Goal: Information Seeking & Learning: Learn about a topic

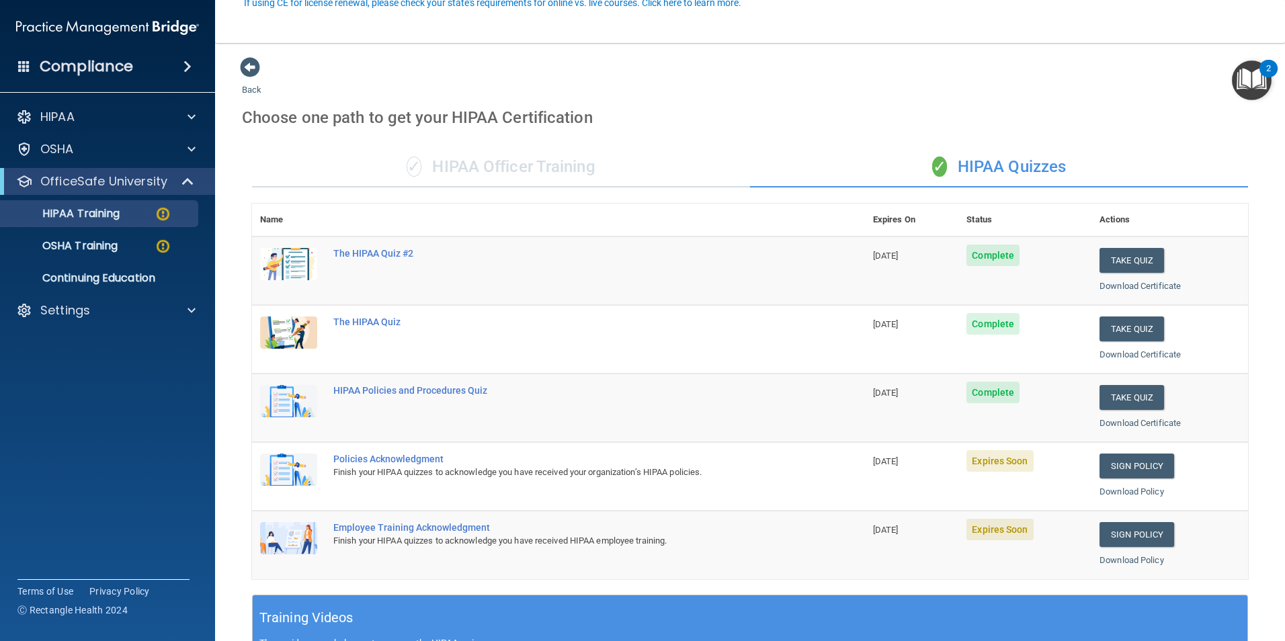
scroll to position [134, 0]
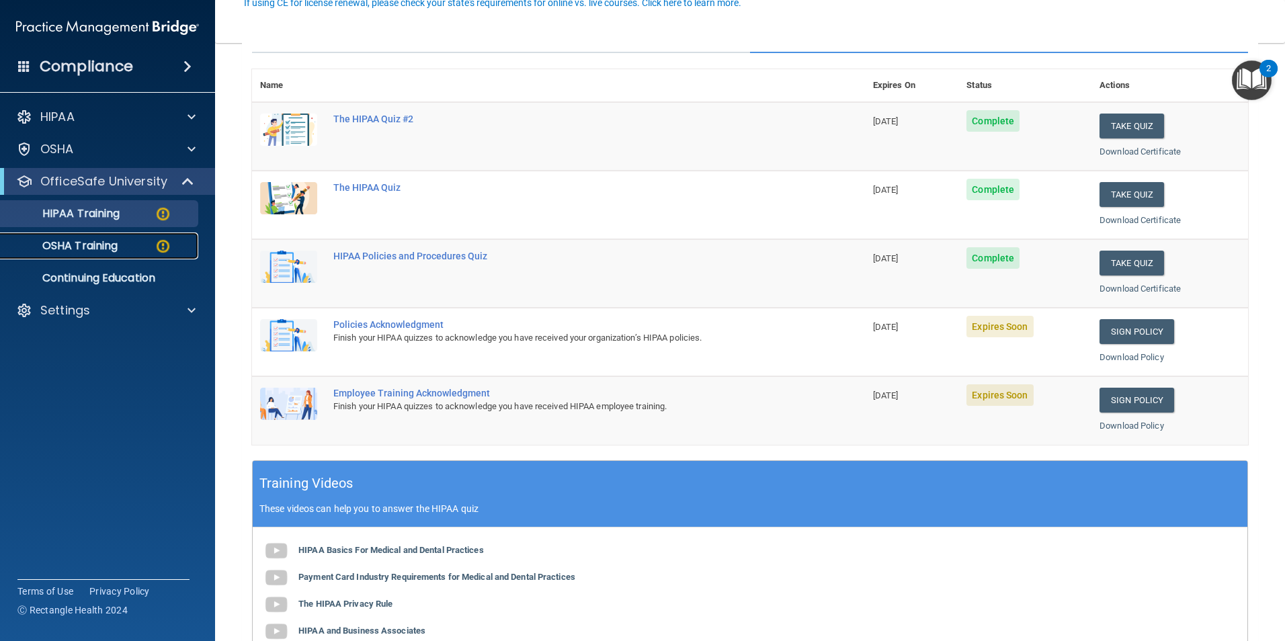
drag, startPoint x: 0, startPoint y: 0, endPoint x: 138, endPoint y: 244, distance: 280.2
click at [138, 244] on div "OSHA Training" at bounding box center [100, 245] width 183 height 13
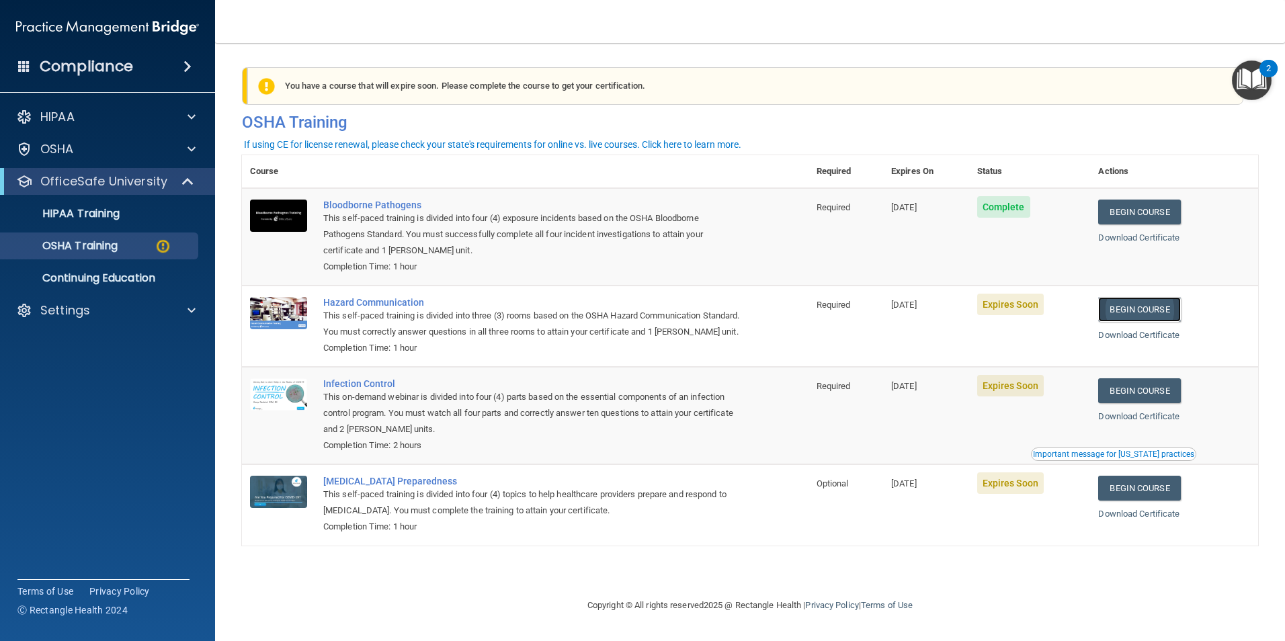
click at [1145, 315] on link "Begin Course" at bounding box center [1139, 309] width 82 height 25
click at [1011, 397] on span "Expires Soon" at bounding box center [1010, 386] width 67 height 22
click at [1136, 403] on link "Begin Course" at bounding box center [1139, 390] width 82 height 25
click at [110, 248] on p "OSHA Training" at bounding box center [63, 245] width 109 height 13
click at [158, 247] on img at bounding box center [163, 246] width 17 height 17
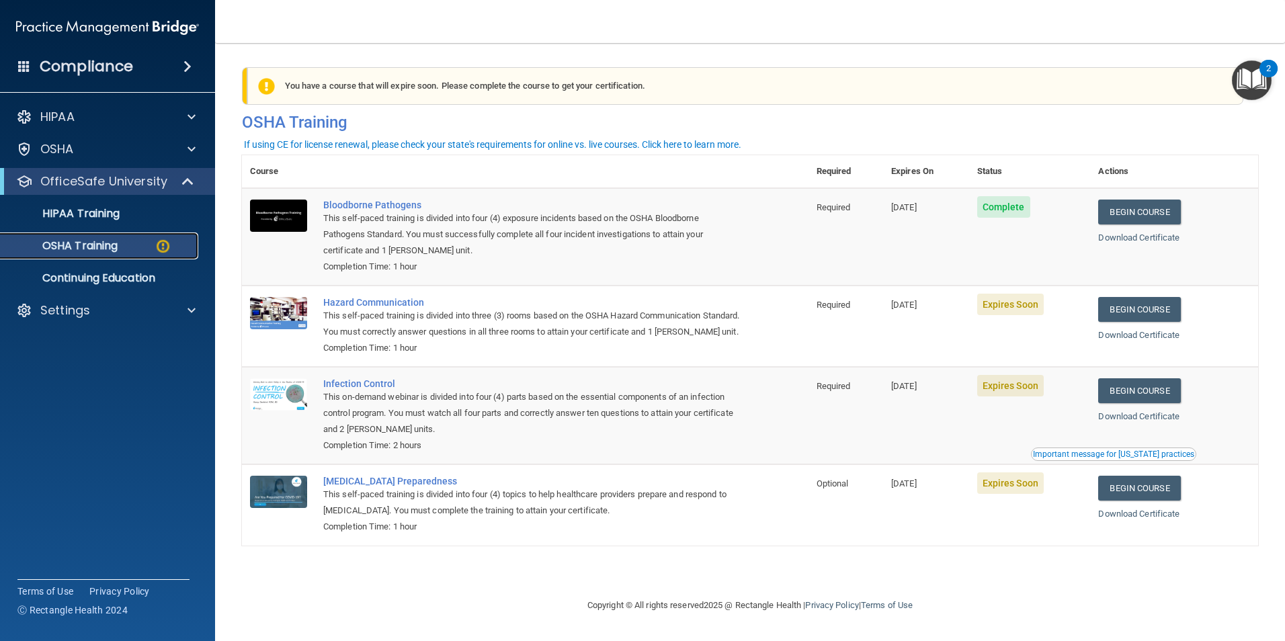
click at [161, 241] on img at bounding box center [163, 246] width 17 height 17
click at [139, 242] on div "OSHA Training" at bounding box center [100, 245] width 183 height 13
click at [159, 250] on img at bounding box center [163, 246] width 17 height 17
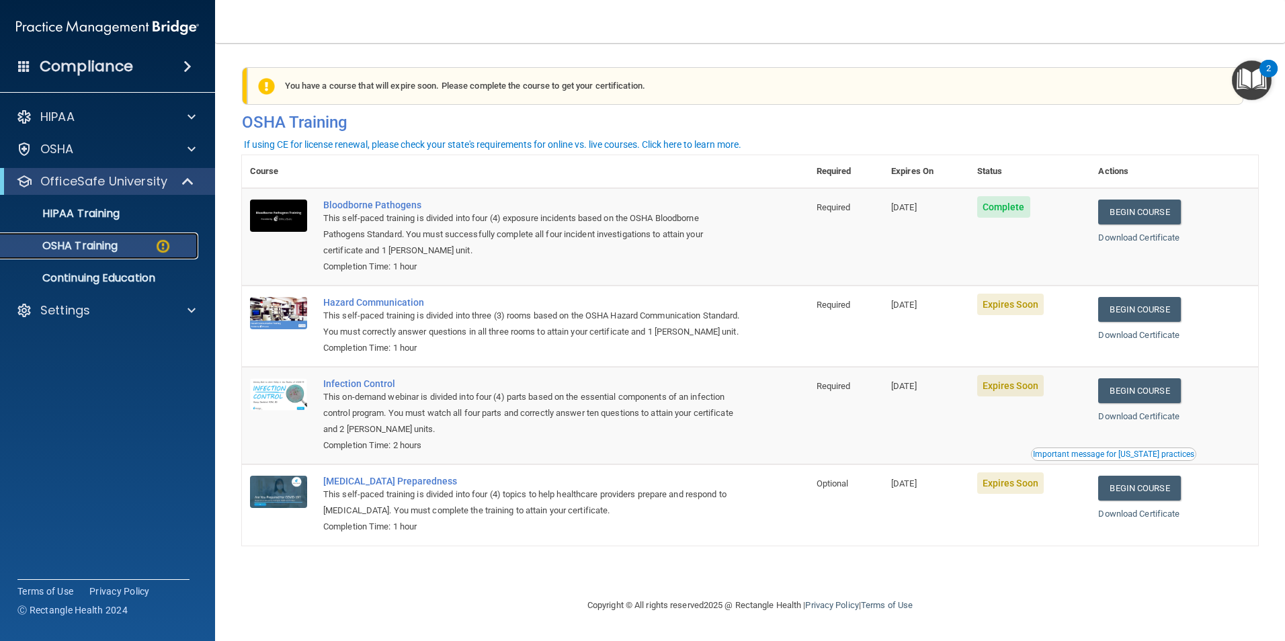
click at [159, 250] on img at bounding box center [163, 246] width 17 height 17
click at [158, 249] on img at bounding box center [163, 246] width 17 height 17
click at [158, 220] on link "HIPAA Training" at bounding box center [93, 213] width 212 height 27
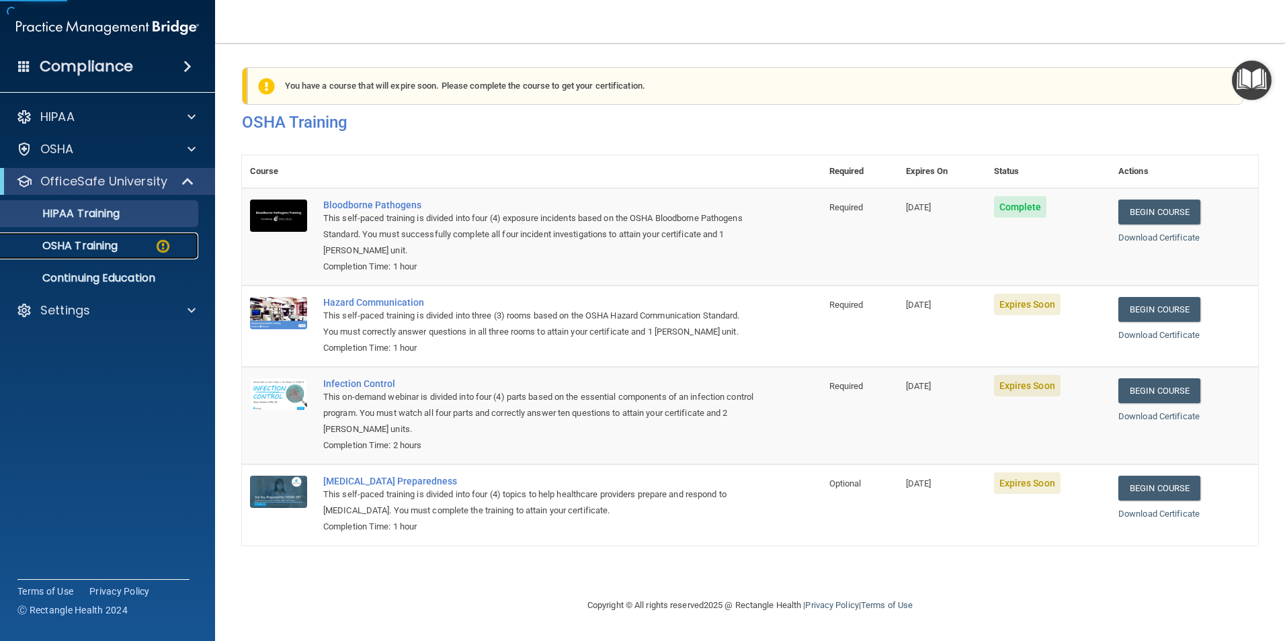
click at [147, 246] on div "OSHA Training" at bounding box center [100, 245] width 183 height 13
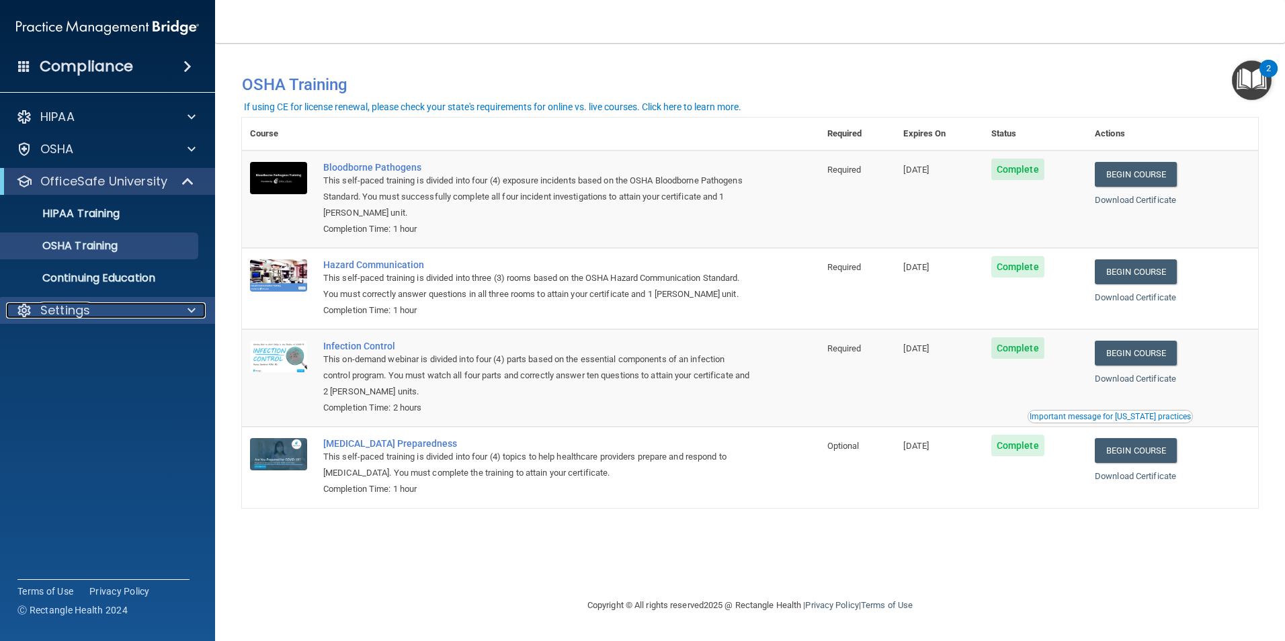
click at [56, 317] on p "Settings" at bounding box center [65, 310] width 50 height 16
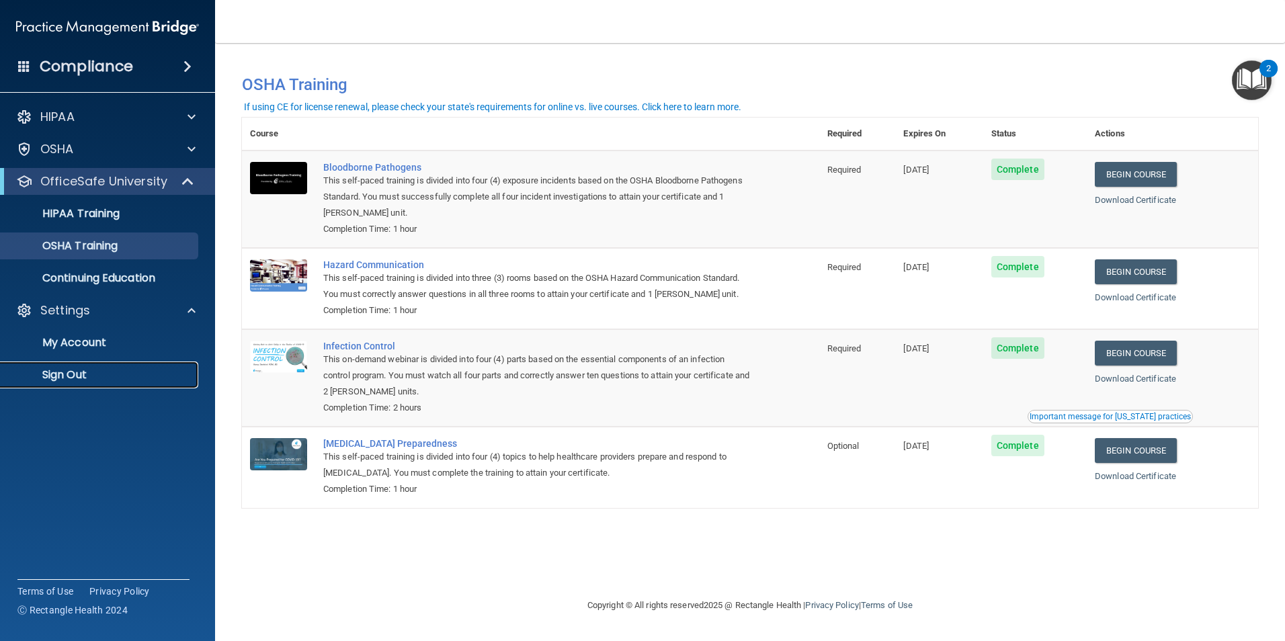
click at [60, 382] on p "Sign Out" at bounding box center [100, 374] width 183 height 13
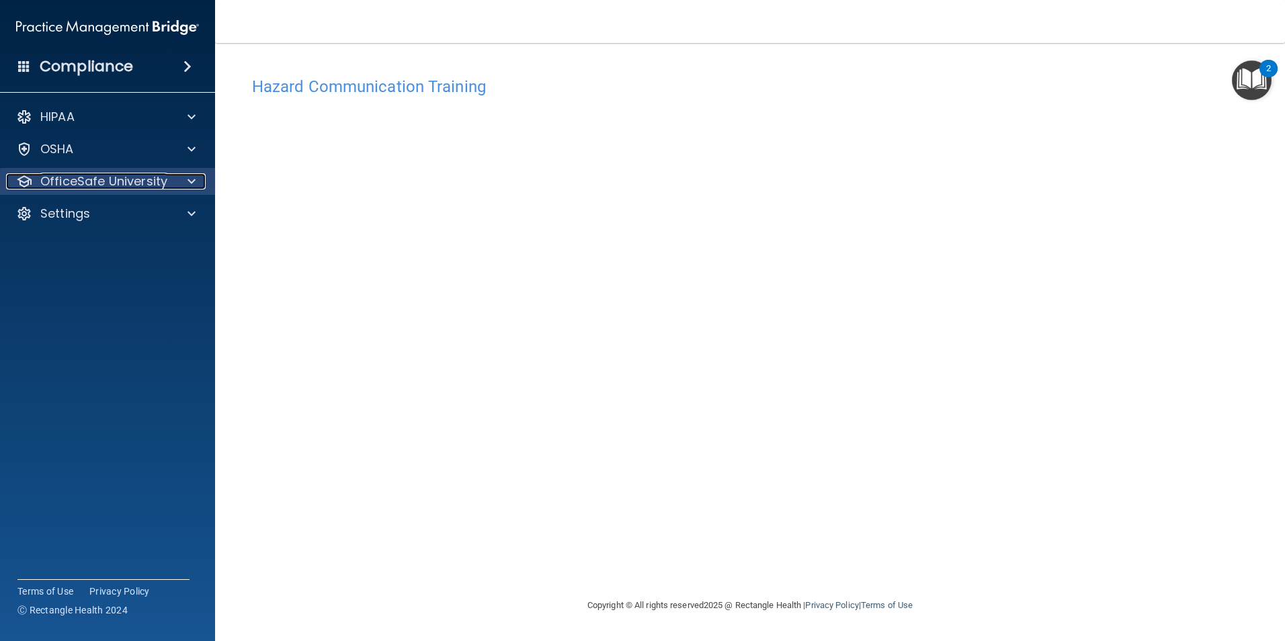
click at [160, 173] on p "OfficeSafe University" at bounding box center [103, 181] width 127 height 16
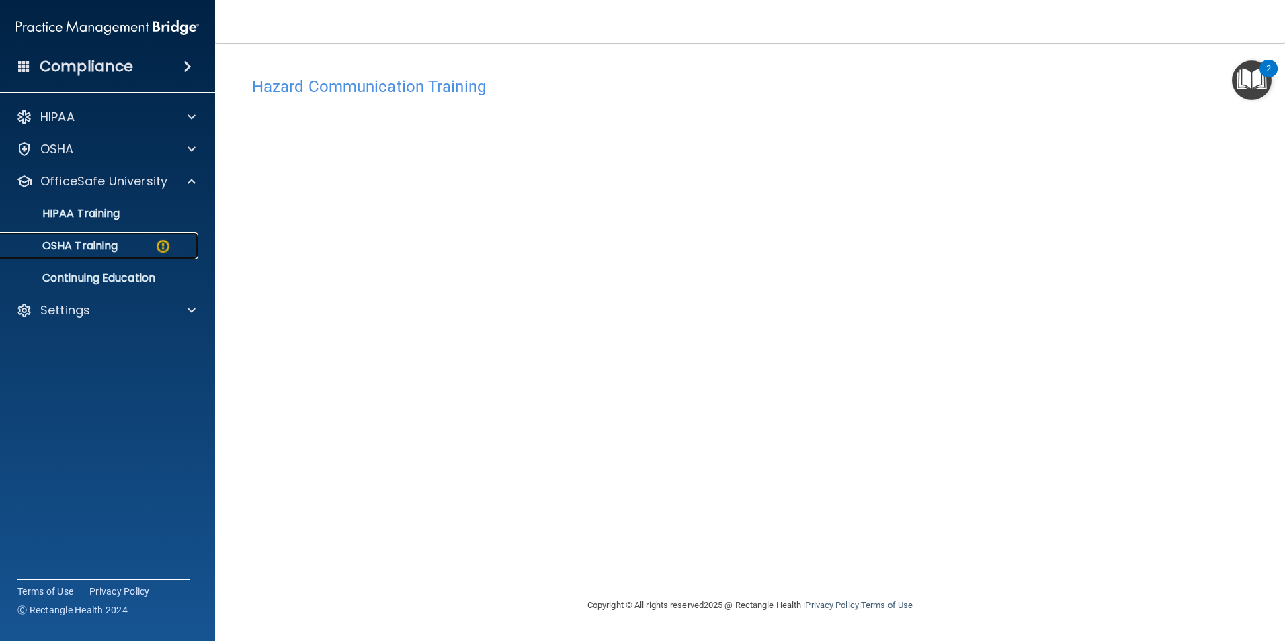
click at [165, 248] on img at bounding box center [163, 246] width 17 height 17
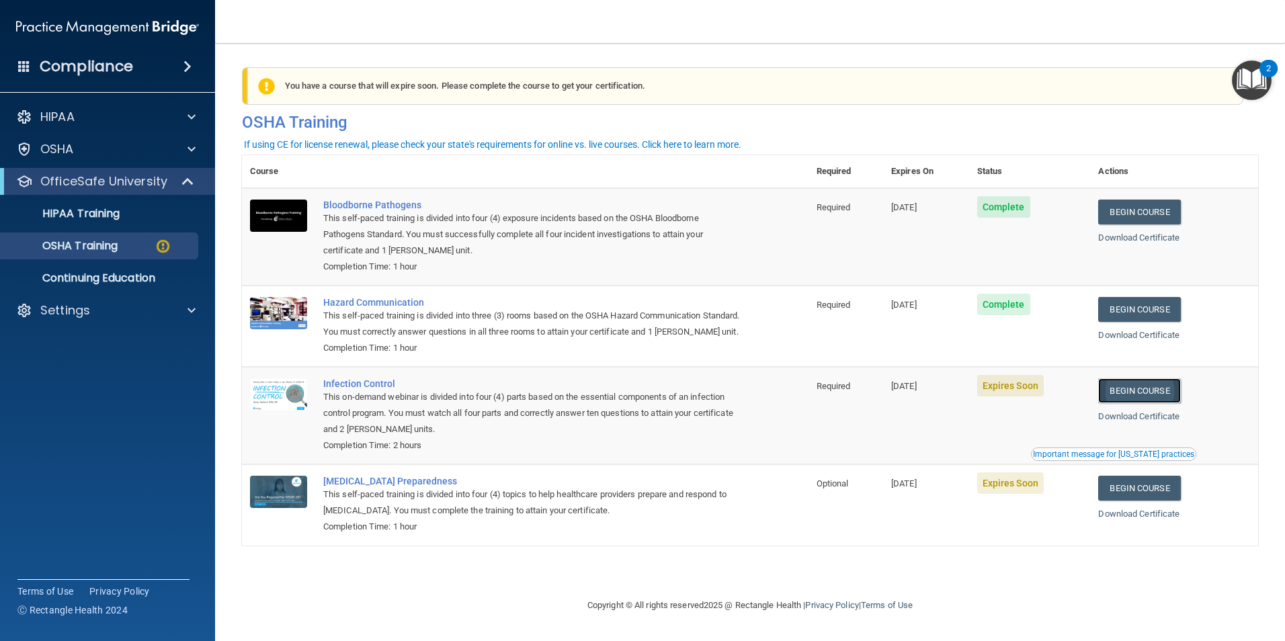
click at [1128, 396] on link "Begin Course" at bounding box center [1139, 390] width 82 height 25
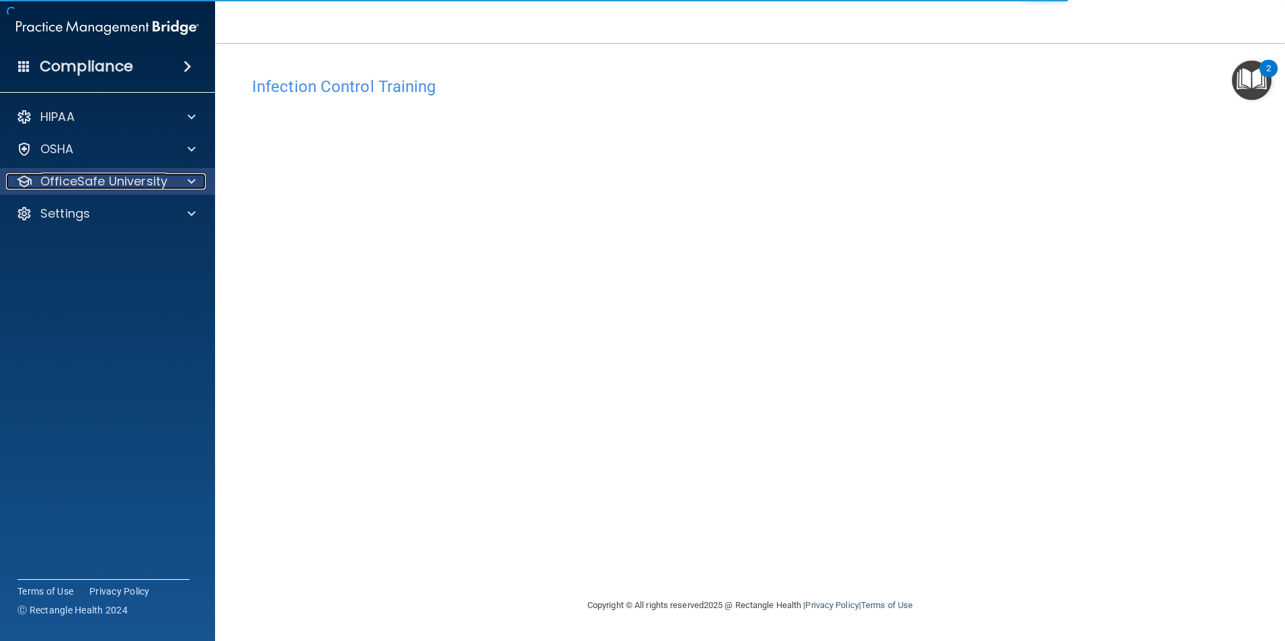
click at [163, 185] on p "OfficeSafe University" at bounding box center [103, 181] width 127 height 16
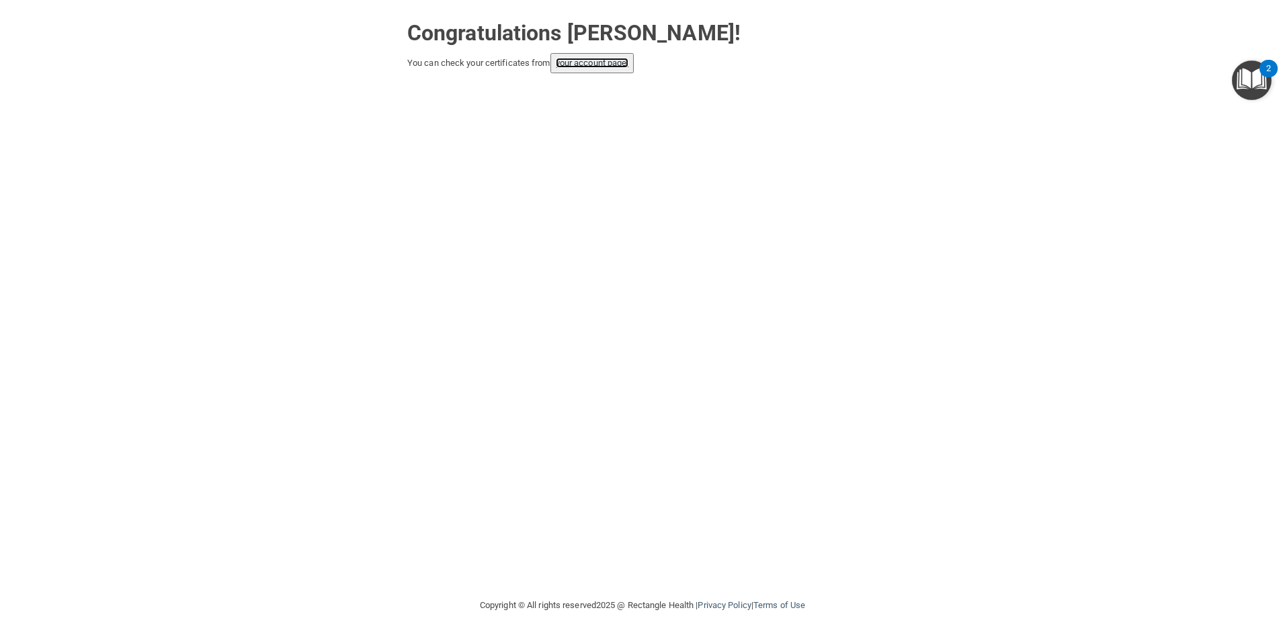
click at [583, 67] on link "your account page!" at bounding box center [592, 63] width 73 height 10
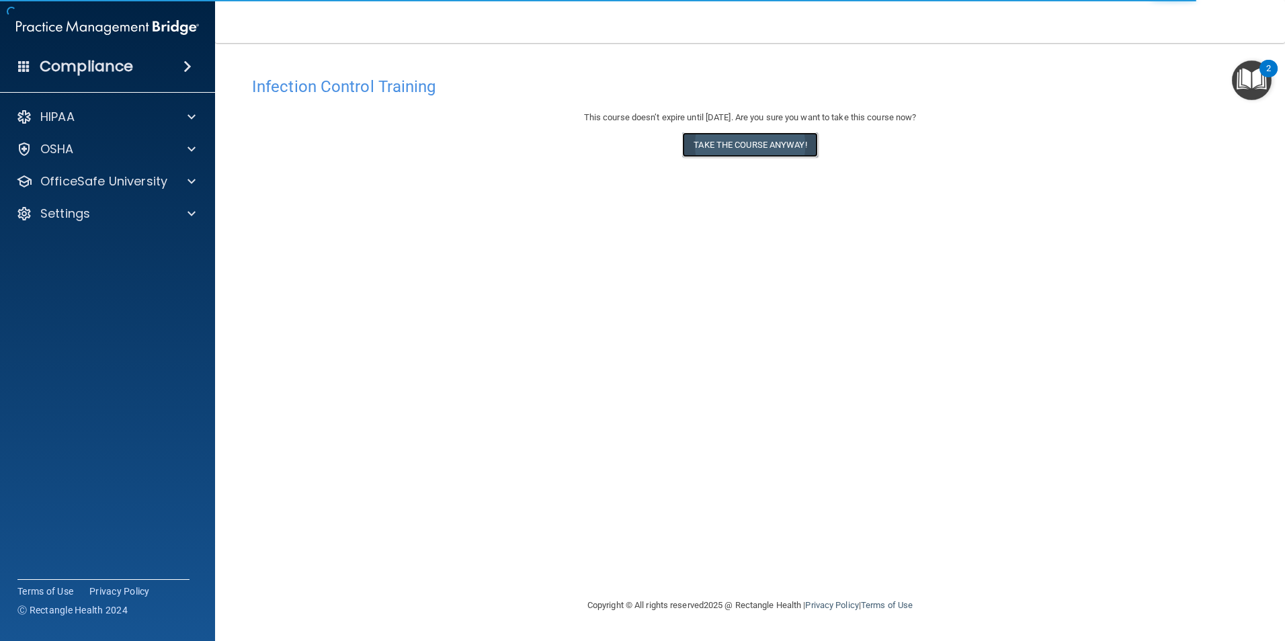
click at [752, 143] on button "Take the course anyway!" at bounding box center [749, 144] width 135 height 25
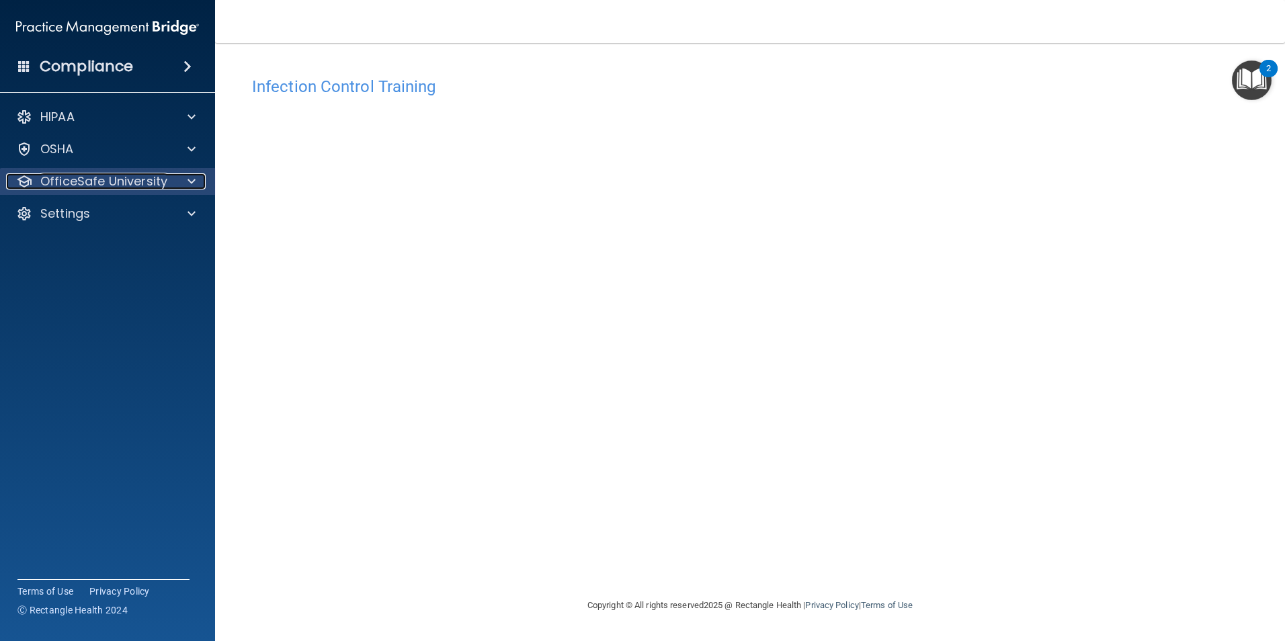
click at [63, 176] on p "OfficeSafe University" at bounding box center [103, 181] width 127 height 16
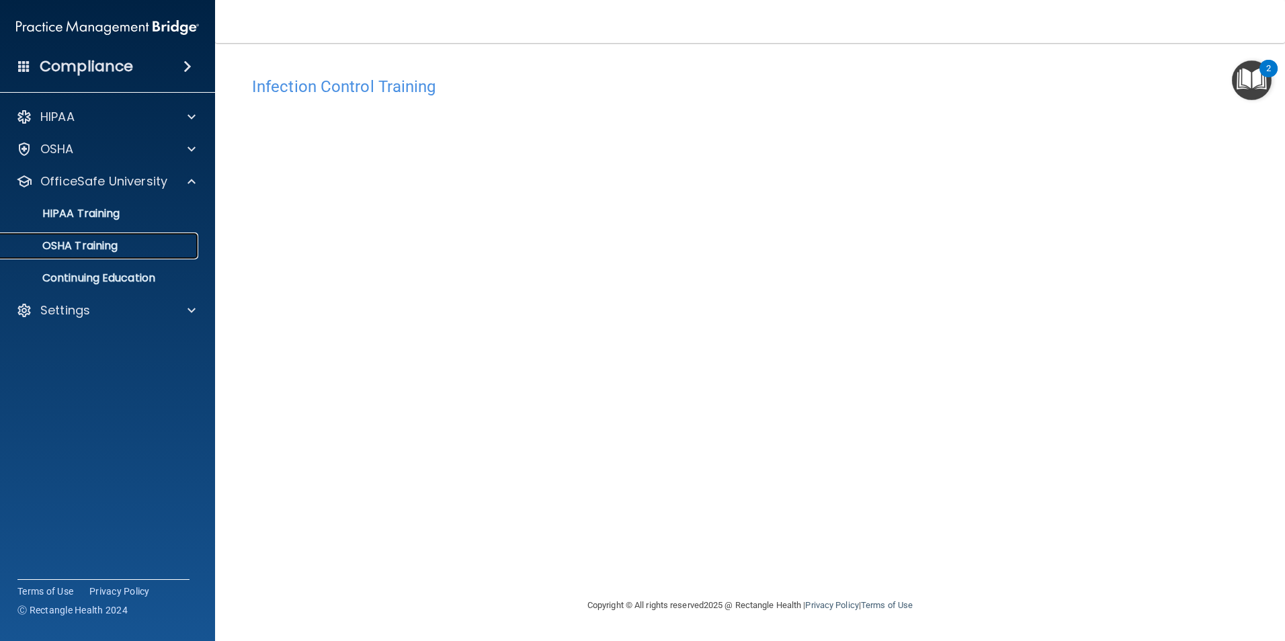
click at [130, 239] on div "OSHA Training" at bounding box center [100, 245] width 183 height 13
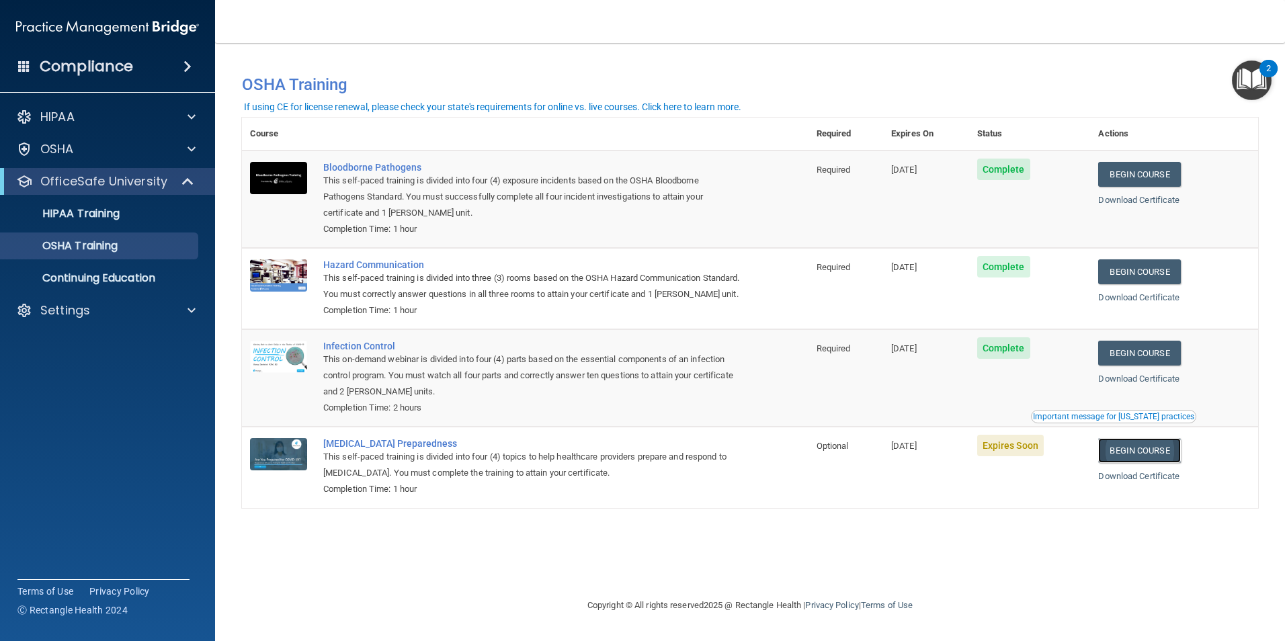
click at [1138, 463] on link "Begin Course" at bounding box center [1139, 450] width 82 height 25
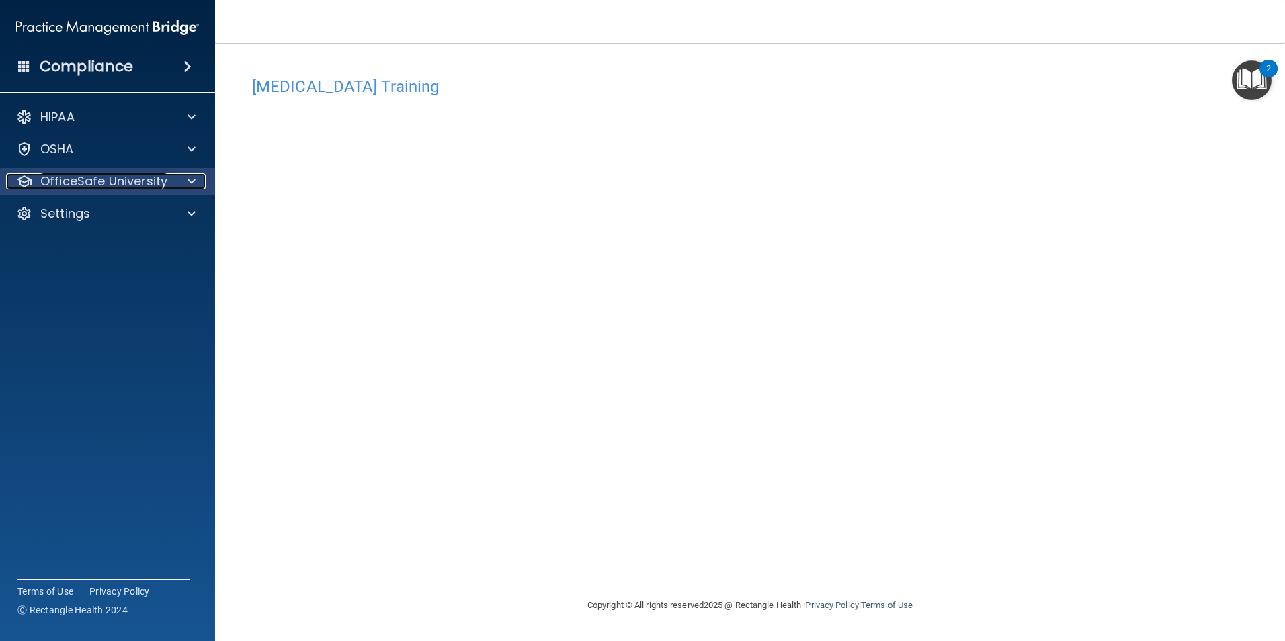
click at [163, 185] on p "OfficeSafe University" at bounding box center [103, 181] width 127 height 16
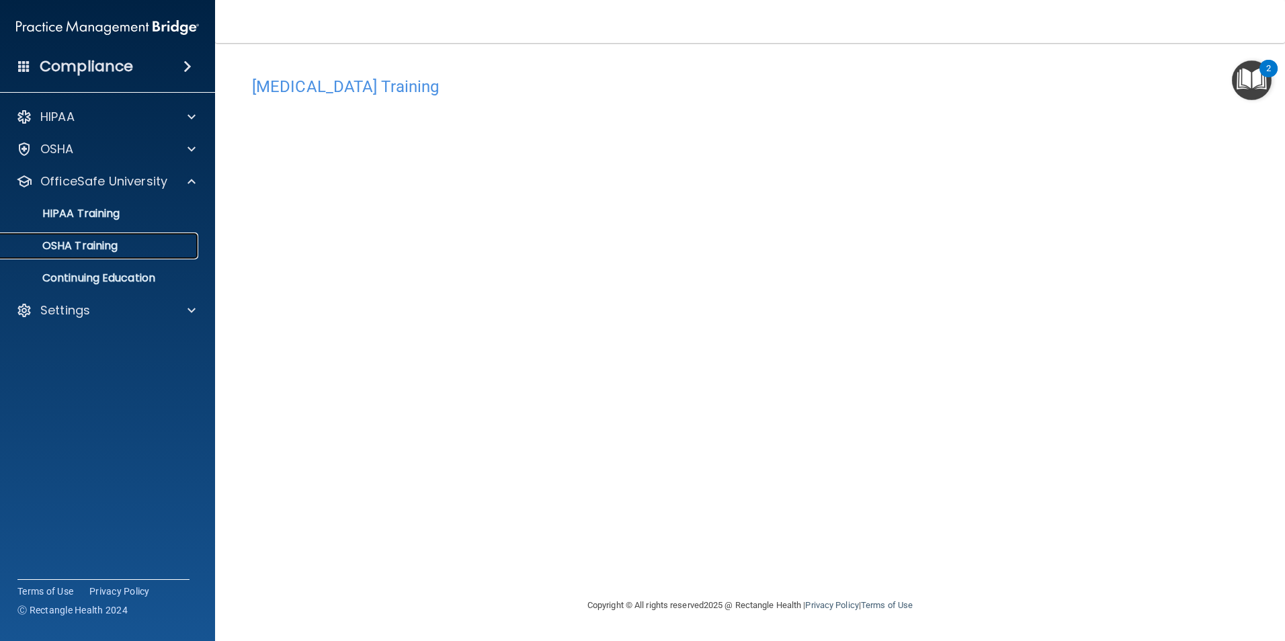
click at [133, 241] on div "OSHA Training" at bounding box center [100, 245] width 183 height 13
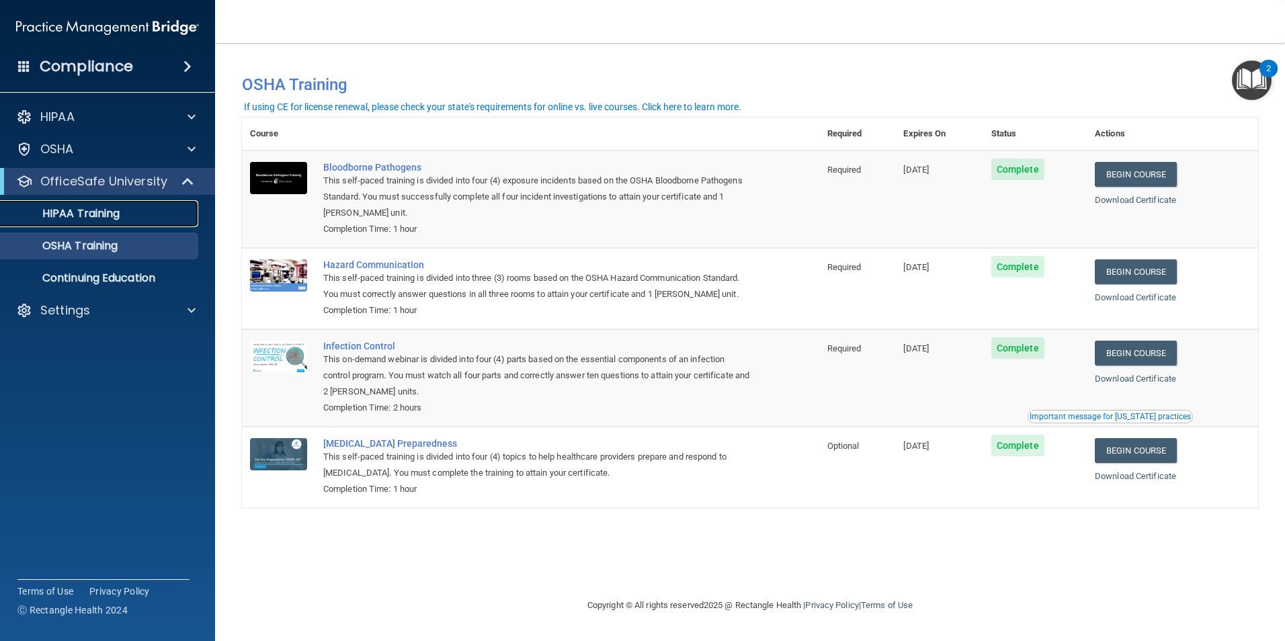
click at [151, 213] on div "HIPAA Training" at bounding box center [100, 213] width 183 height 13
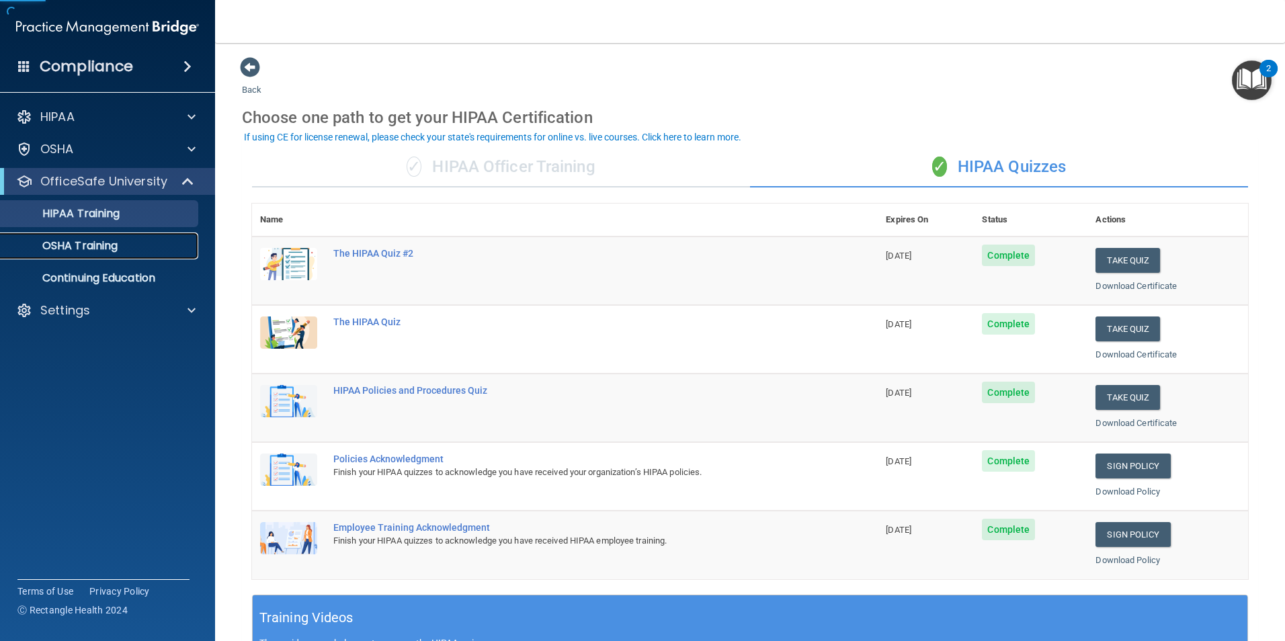
click at [122, 250] on div "OSHA Training" at bounding box center [100, 245] width 183 height 13
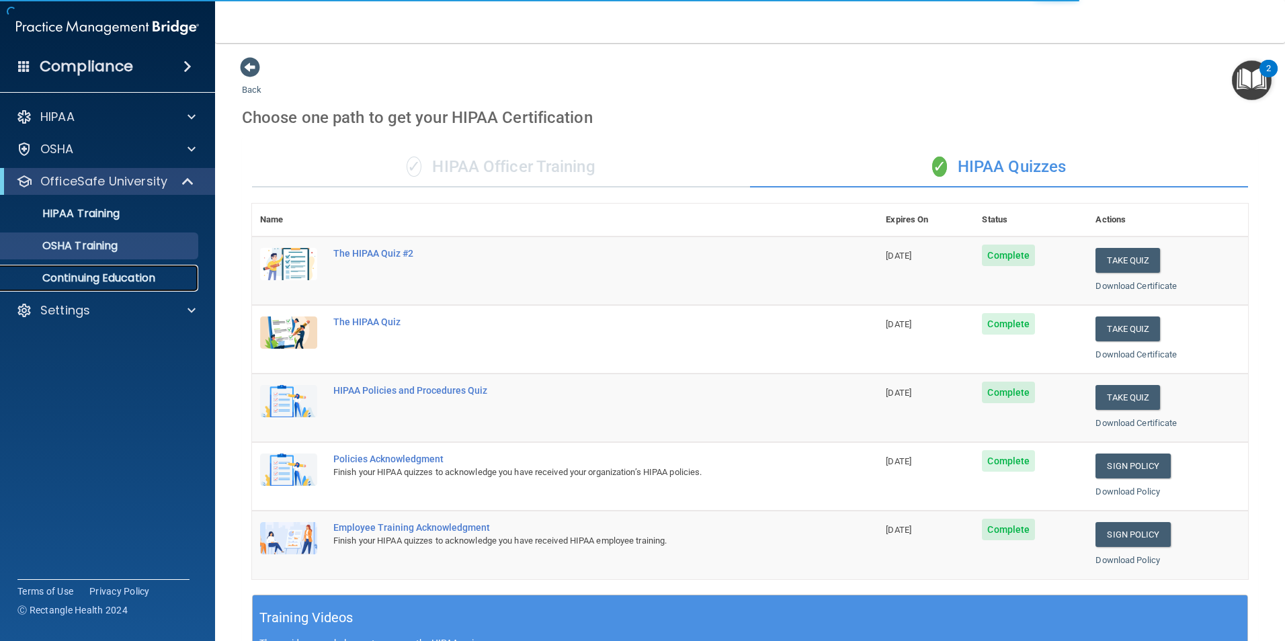
click at [129, 273] on p "Continuing Education" at bounding box center [100, 278] width 183 height 13
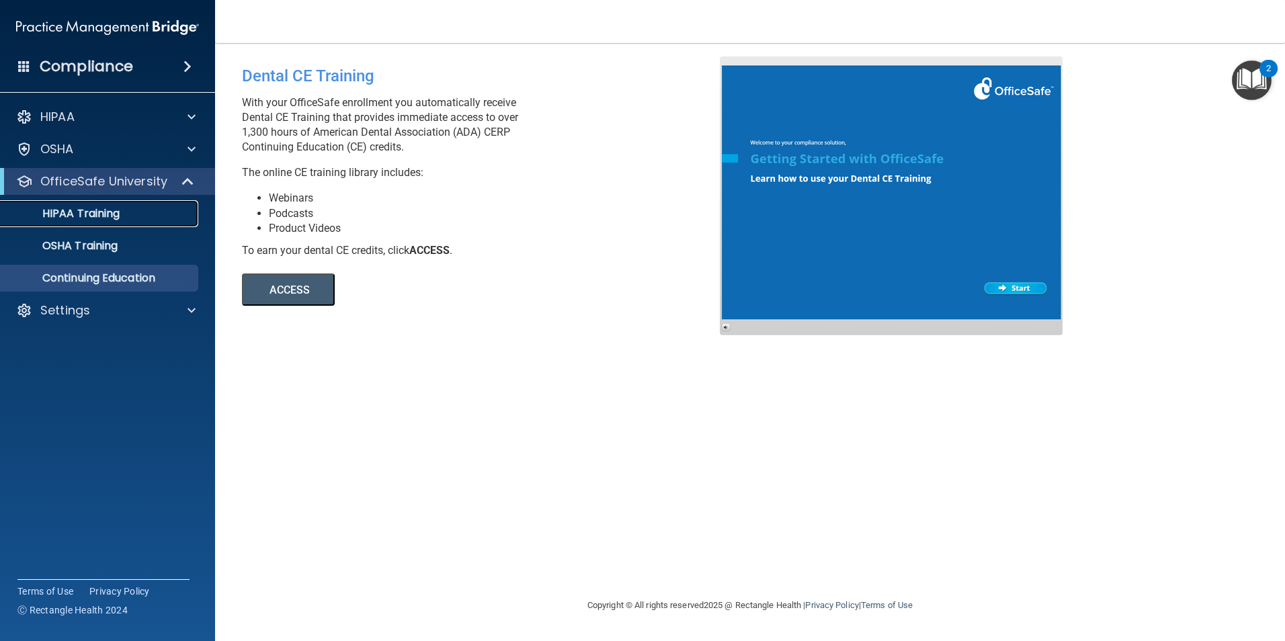
click at [129, 220] on link "HIPAA Training" at bounding box center [93, 213] width 212 height 27
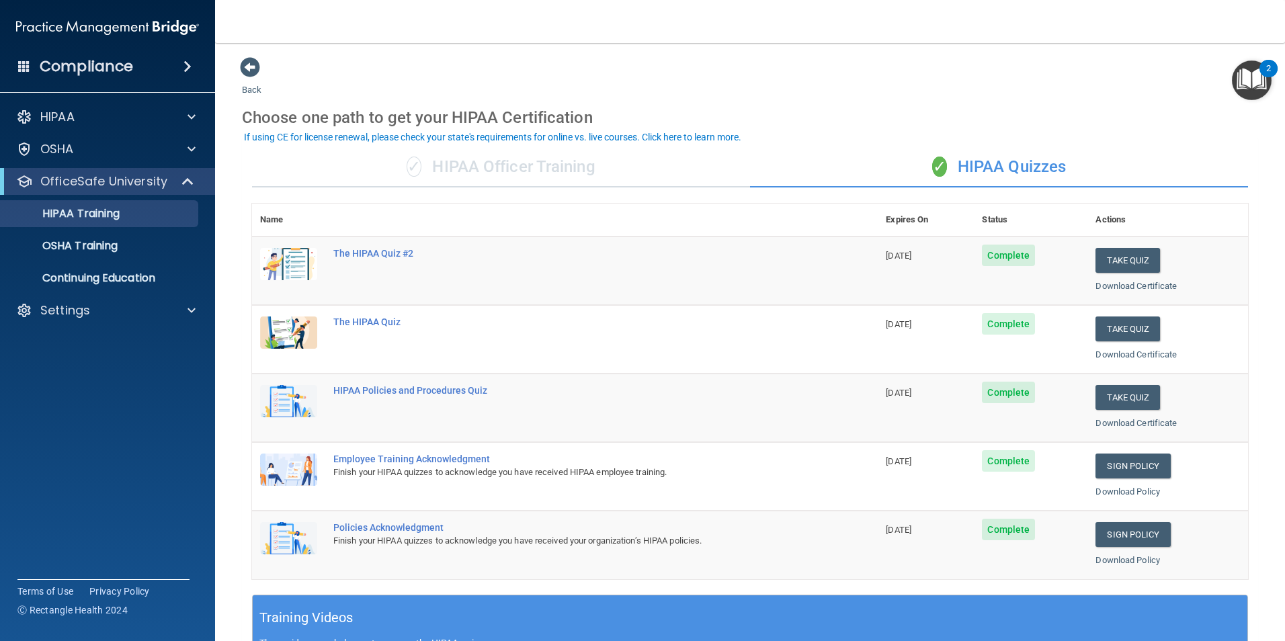
click at [1249, 81] on img "Open Resource Center, 2 new notifications" at bounding box center [1252, 80] width 40 height 40
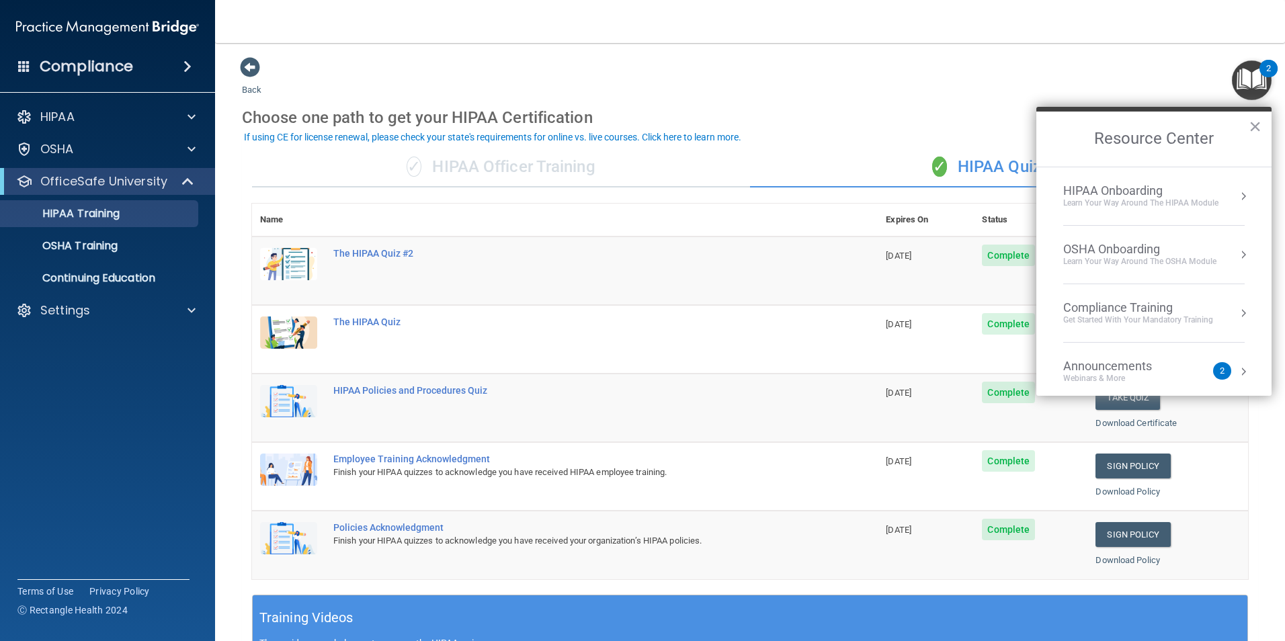
click at [1249, 81] on img "Open Resource Center, 2 new notifications" at bounding box center [1252, 80] width 40 height 40
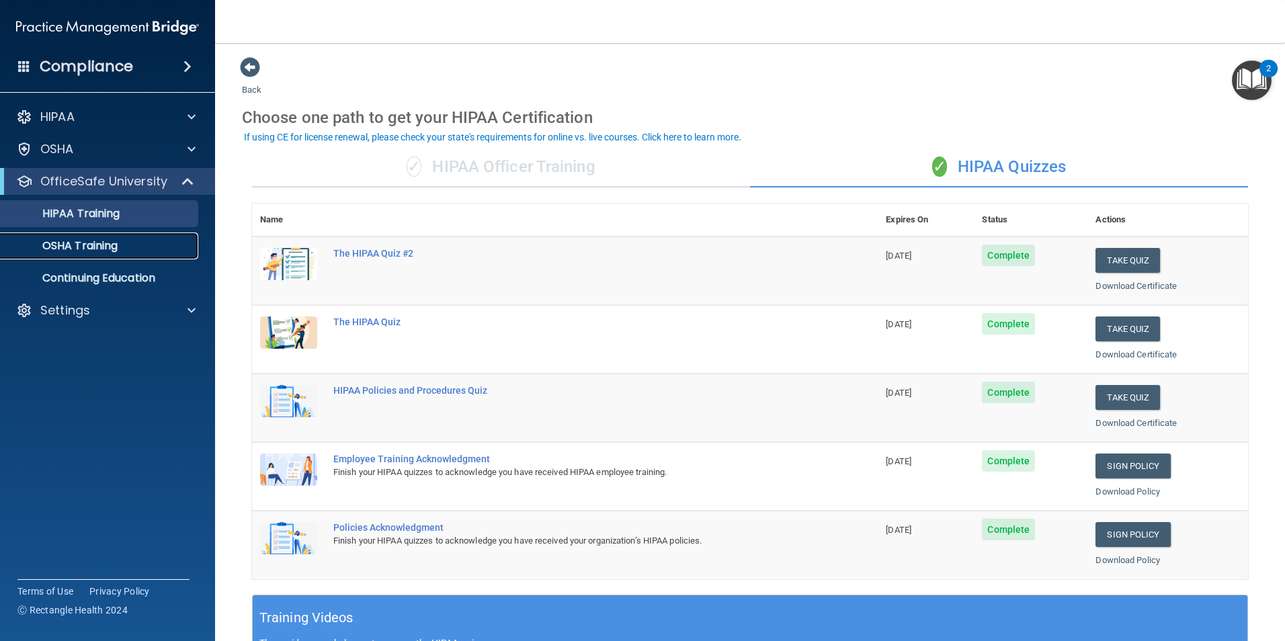
click at [128, 243] on div "OSHA Training" at bounding box center [100, 245] width 183 height 13
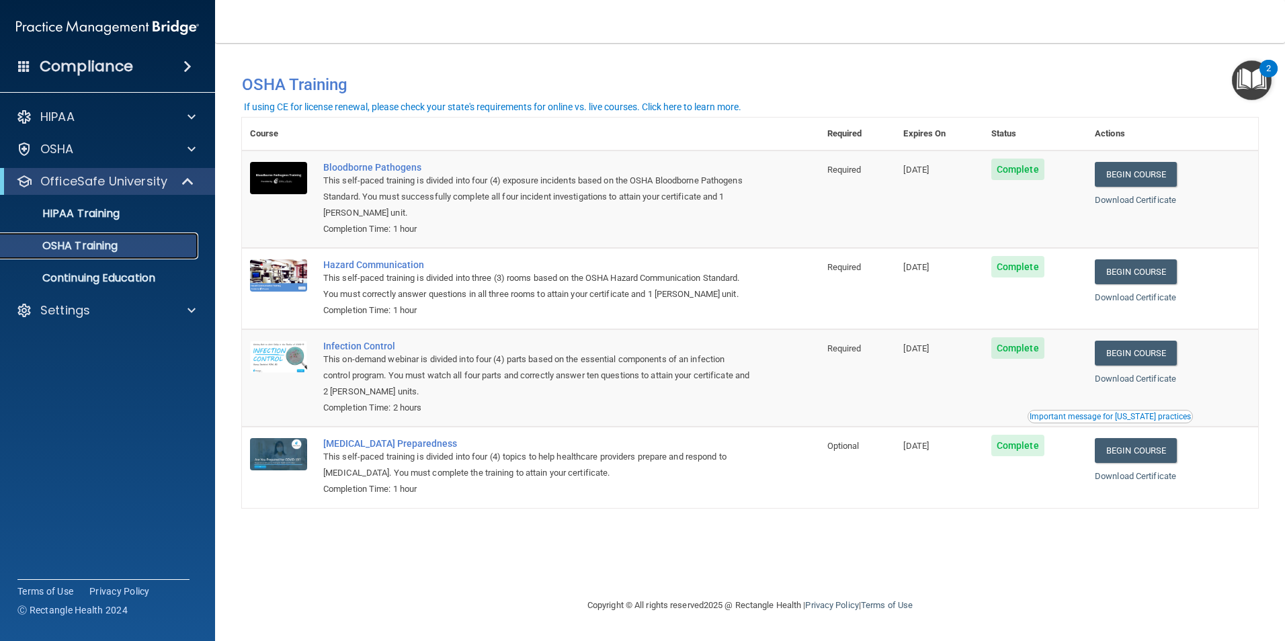
click at [165, 247] on div "OSHA Training" at bounding box center [100, 245] width 183 height 13
click at [128, 221] on link "HIPAA Training" at bounding box center [93, 213] width 212 height 27
